Goal: Obtain resource: Download file/media

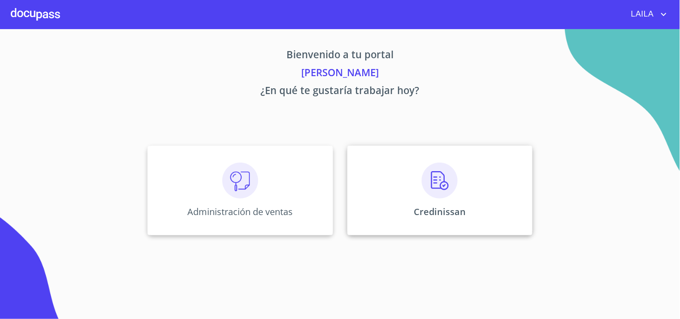
click at [409, 193] on div "Credinissan" at bounding box center [439, 191] width 185 height 90
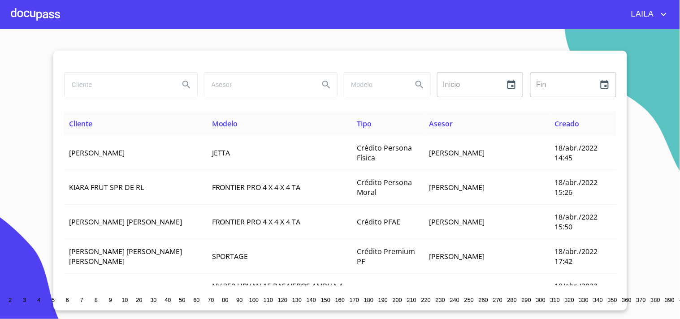
click at [116, 86] on input "search" at bounding box center [119, 85] width 108 height 24
type input "[PERSON_NAME]"
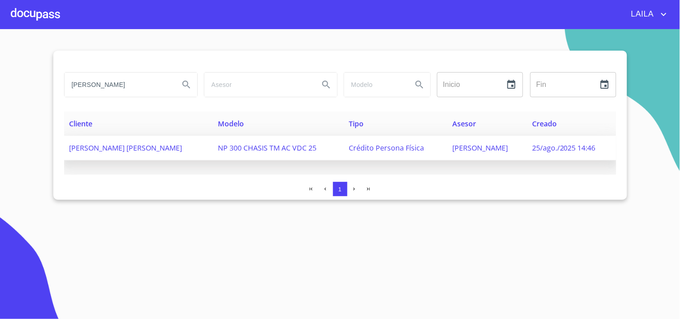
click at [111, 147] on span "[PERSON_NAME] [PERSON_NAME]" at bounding box center [125, 148] width 113 height 10
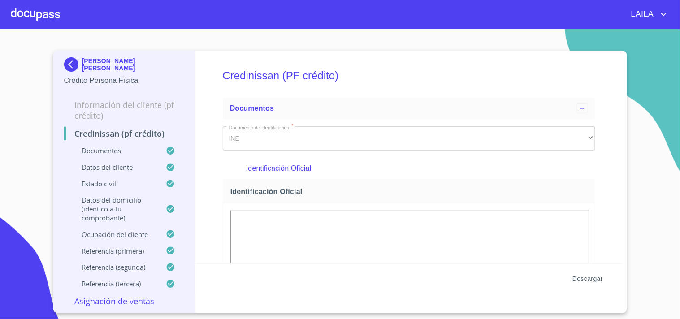
click at [582, 278] on span "Descargar" at bounding box center [587, 278] width 30 height 11
